Goal: Task Accomplishment & Management: Manage account settings

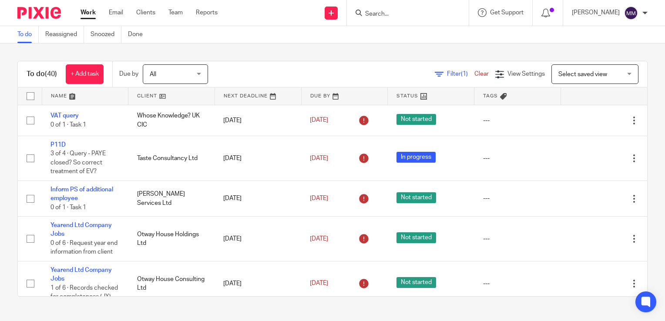
click at [109, 97] on link at bounding box center [85, 96] width 86 height 17
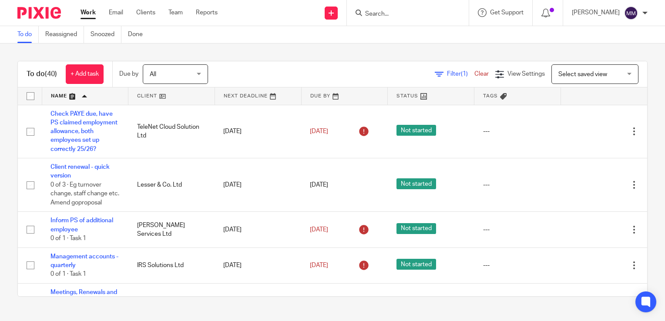
click at [389, 101] on link at bounding box center [431, 96] width 86 height 17
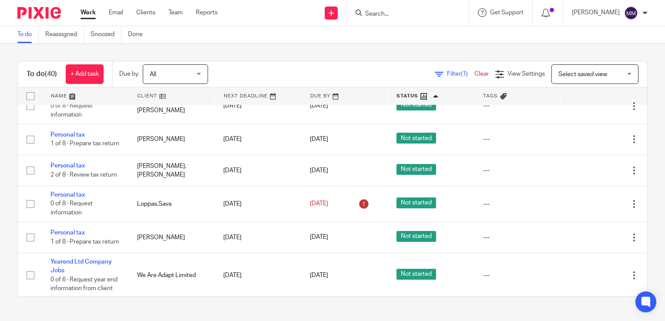
scroll to position [599, 0]
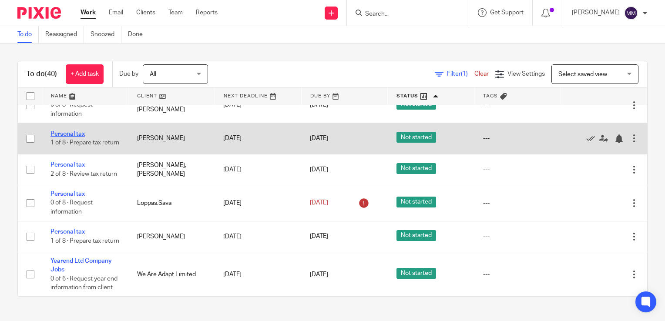
click at [84, 137] on link "Personal tax" at bounding box center [68, 134] width 34 height 6
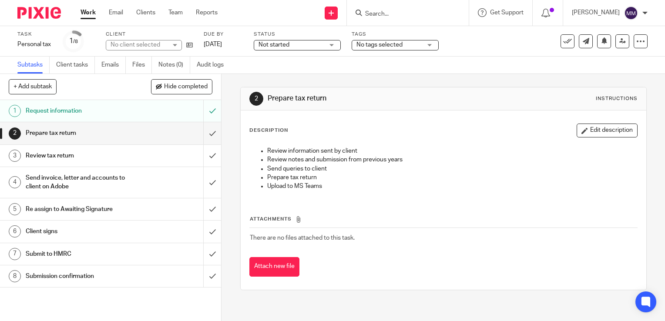
click at [296, 44] on span "Not started" at bounding box center [291, 45] width 65 height 9
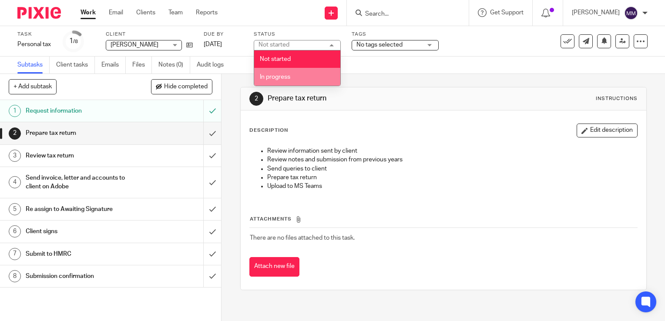
click at [300, 73] on li "In progress" at bounding box center [297, 77] width 86 height 18
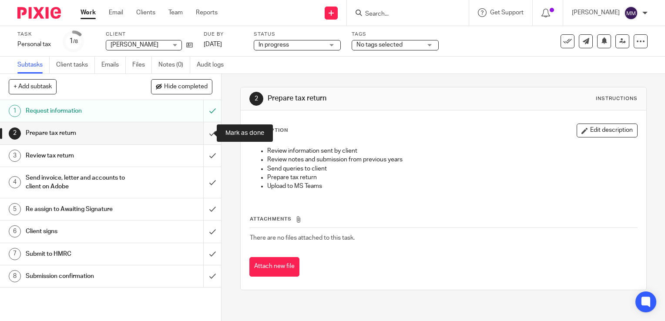
click at [207, 131] on input "submit" at bounding box center [110, 133] width 221 height 22
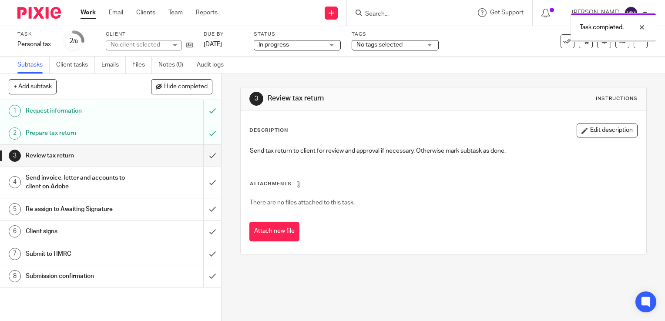
click at [42, 19] on div at bounding box center [36, 13] width 72 height 26
click at [42, 17] on img at bounding box center [39, 13] width 44 height 12
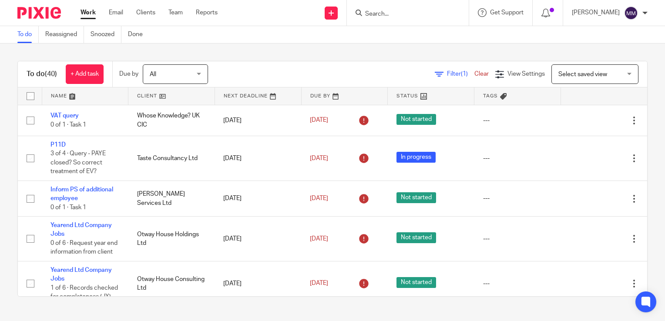
click at [447, 71] on span "Filter (1)" at bounding box center [460, 74] width 27 height 6
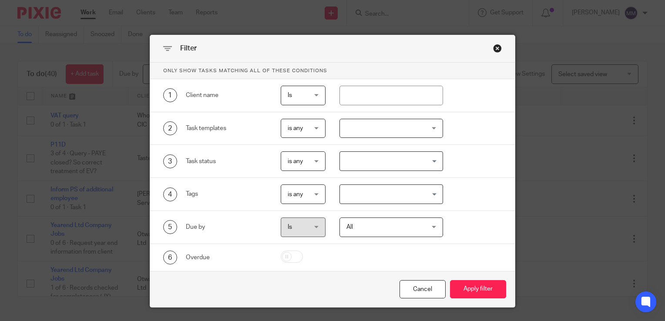
click at [497, 51] on div "Close this dialog window" at bounding box center [497, 48] width 9 height 9
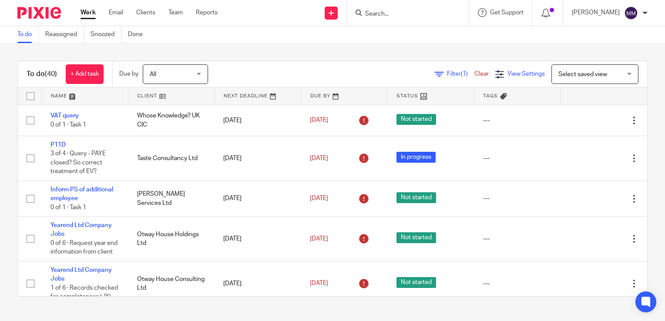
click at [508, 71] on span "View Settings" at bounding box center [526, 74] width 37 height 6
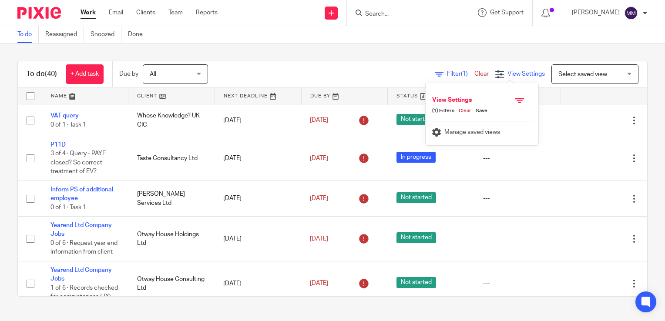
click at [508, 71] on span "View Settings" at bounding box center [526, 74] width 37 height 6
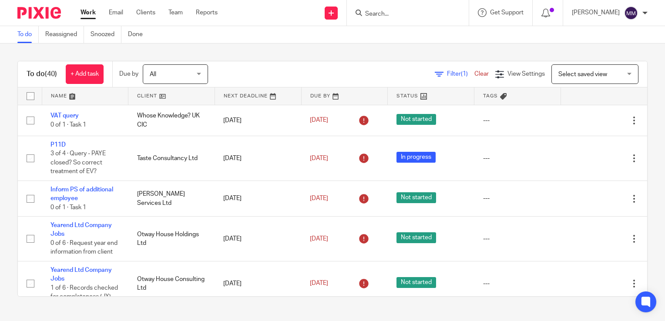
click at [559, 73] on span "Select saved view" at bounding box center [583, 74] width 49 height 6
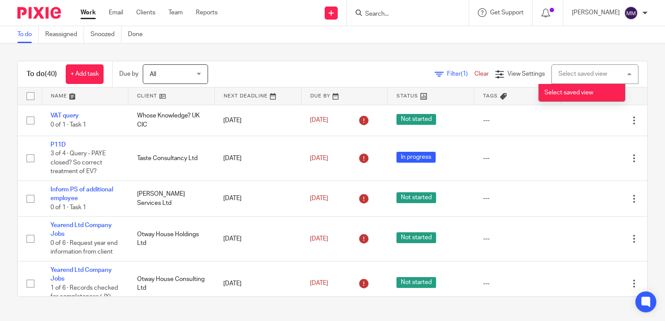
click at [559, 73] on div "Select saved view" at bounding box center [583, 74] width 49 height 6
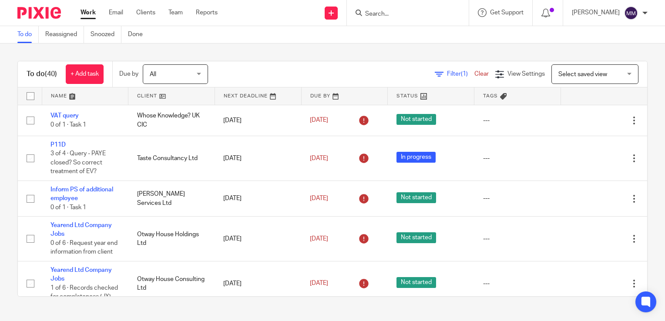
click at [35, 100] on input "checkbox" at bounding box center [30, 96] width 17 height 17
checkbox input "true"
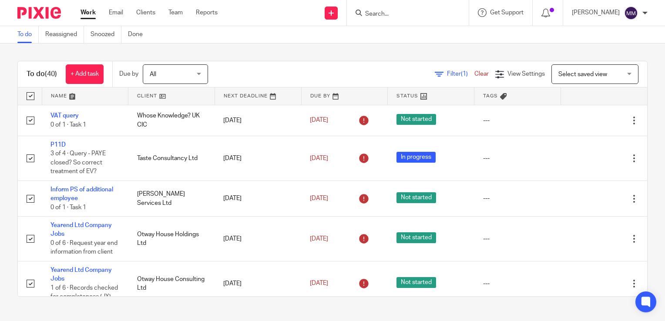
checkbox input "true"
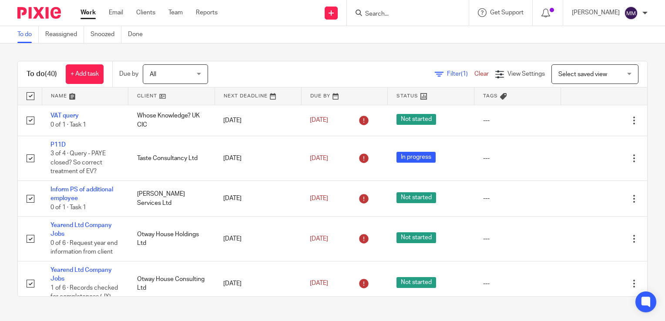
checkbox input "true"
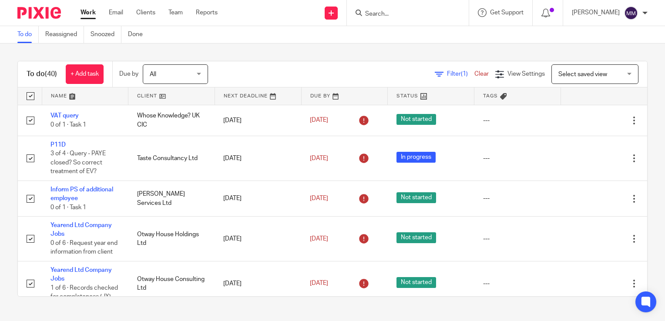
checkbox input "true"
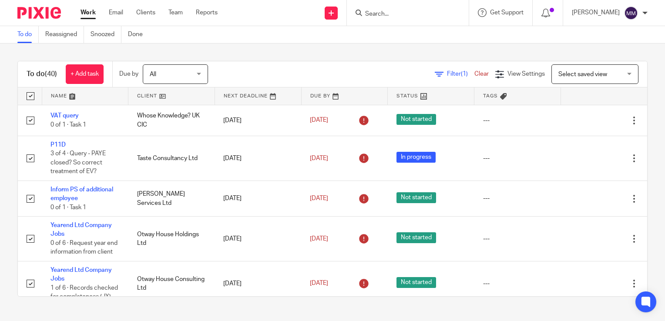
checkbox input "true"
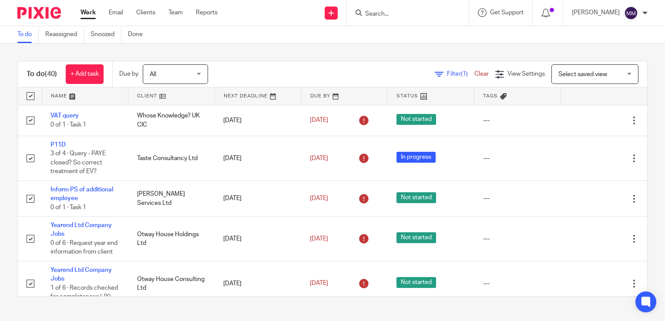
checkbox input "true"
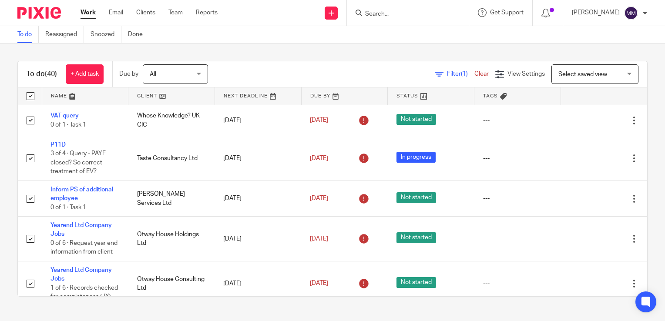
checkbox input "true"
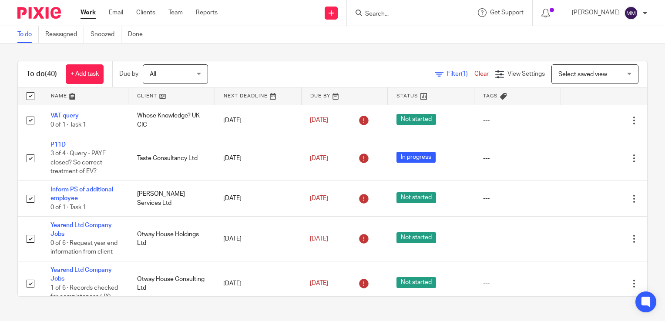
checkbox input "true"
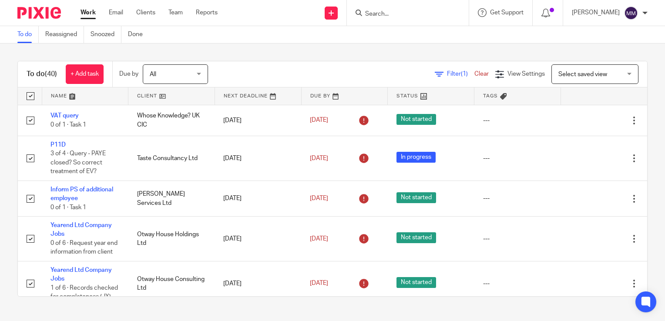
checkbox input "true"
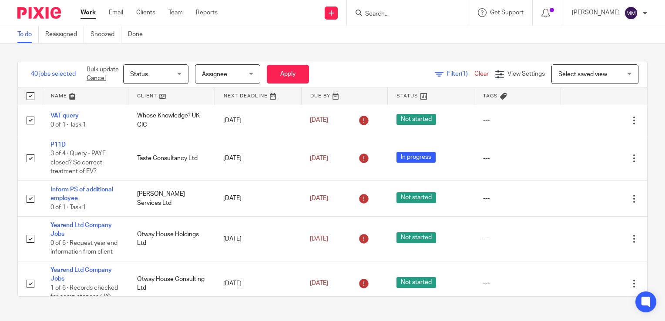
click at [368, 71] on div "Filter (1) Clear View Settings View Settings (1) Filters Clear Save Manage save…" at bounding box center [488, 74] width 319 height 20
click at [30, 95] on input "checkbox" at bounding box center [30, 96] width 17 height 17
checkbox input "false"
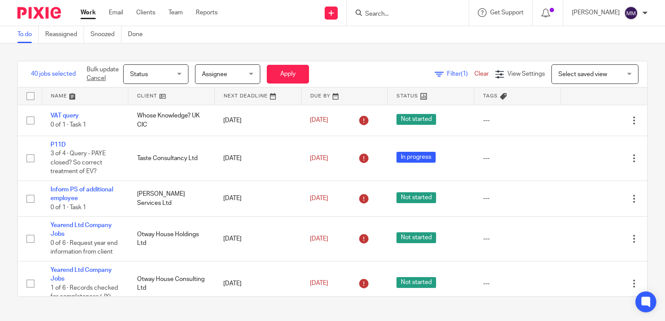
checkbox input "false"
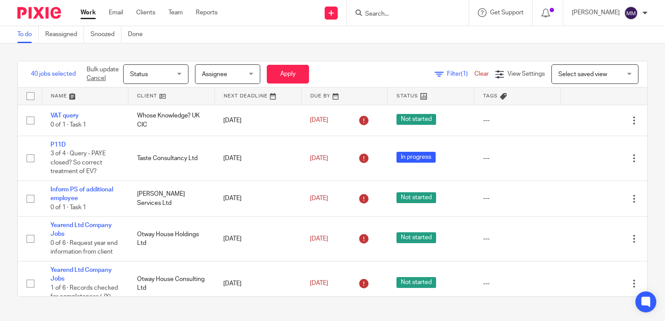
checkbox input "false"
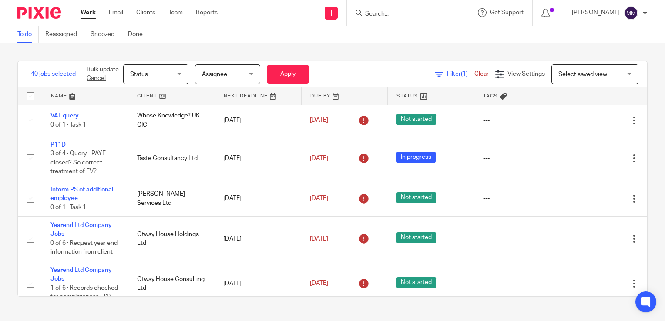
checkbox input "false"
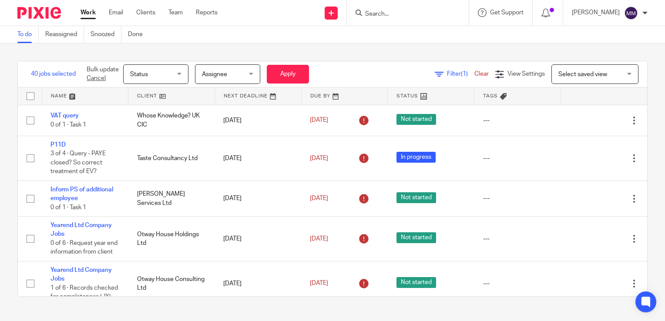
checkbox input "false"
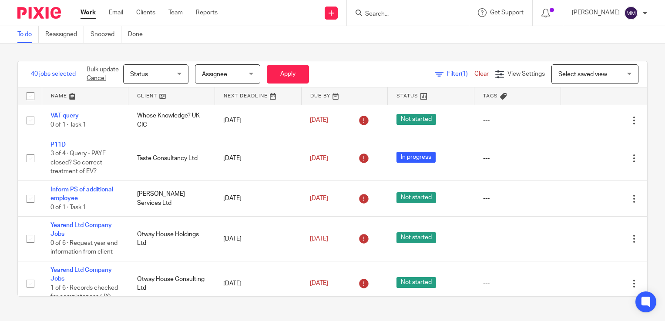
checkbox input "false"
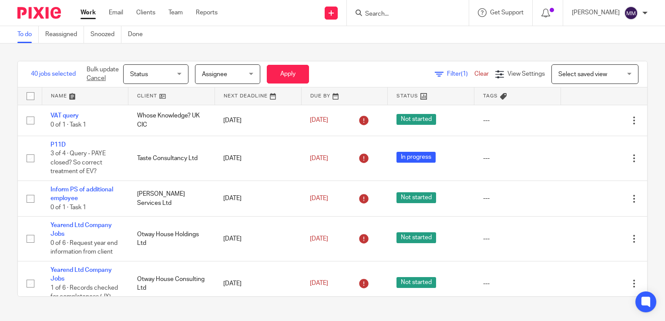
checkbox input "false"
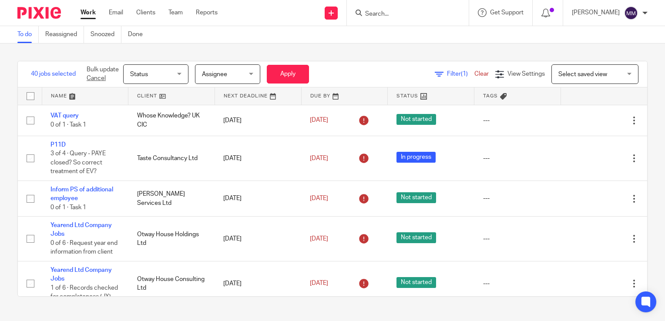
checkbox input "false"
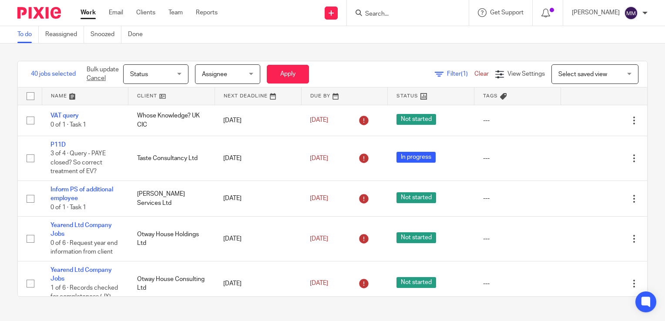
checkbox input "false"
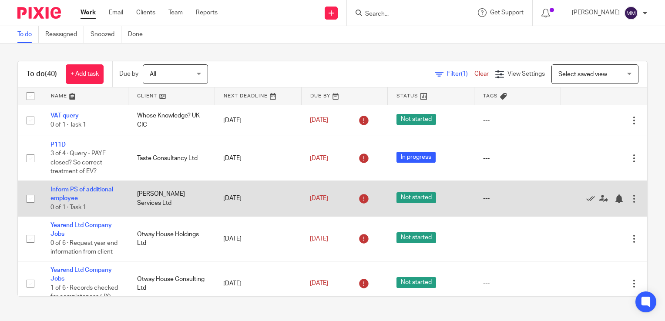
drag, startPoint x: 48, startPoint y: 114, endPoint x: 183, endPoint y: 213, distance: 167.1
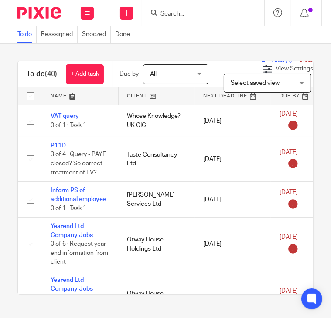
click at [86, 95] on link at bounding box center [80, 96] width 76 height 17
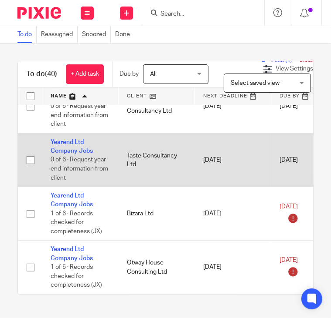
scroll to position [1596, 0]
